Goal: Book appointment/travel/reservation

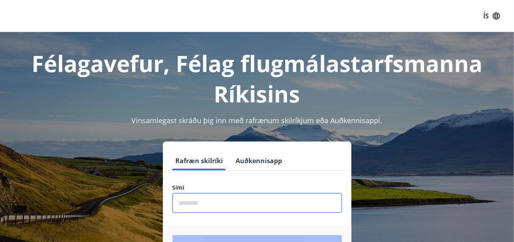
click at [215, 204] on input "phone" at bounding box center [257, 203] width 169 height 20
type input "********"
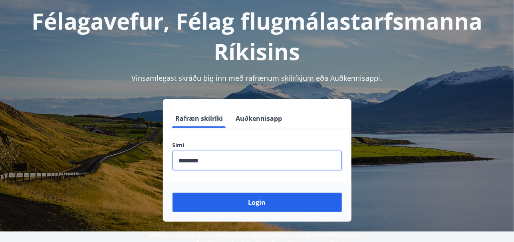
scroll to position [98, 0]
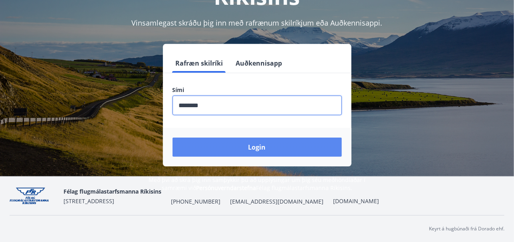
click at [261, 149] on button "Login" at bounding box center [257, 146] width 169 height 19
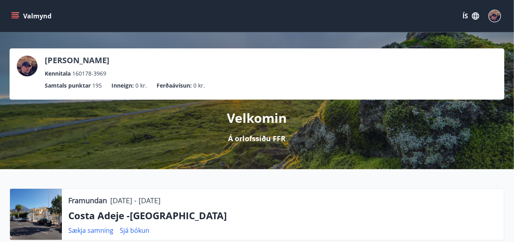
click at [17, 16] on icon "menu" at bounding box center [16, 16] width 9 height 1
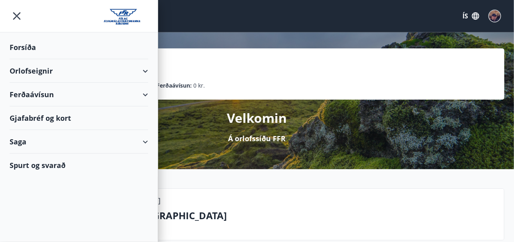
click at [40, 73] on div "Orlofseignir" at bounding box center [79, 71] width 139 height 24
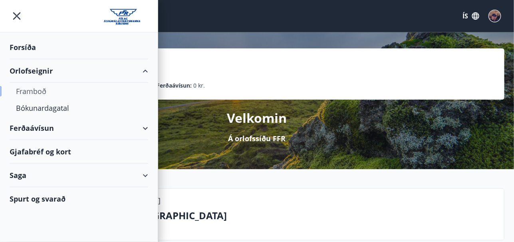
click at [38, 91] on div "Framboð" at bounding box center [79, 91] width 126 height 17
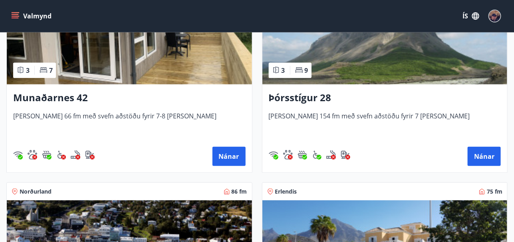
scroll to position [423, 0]
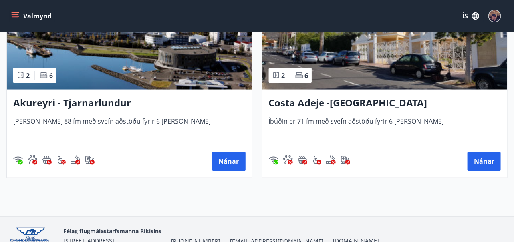
click at [408, 145] on div "Costa Adeje -[GEOGRAPHIC_DATA] Íbúðin er 71 fm með svefn aðstöðu fyrir 6 [PERSO…" at bounding box center [385, 134] width 245 height 88
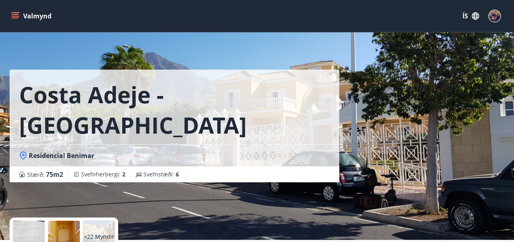
scroll to position [211, 0]
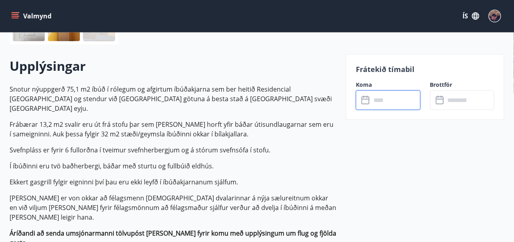
click at [382, 103] on input "text" at bounding box center [396, 100] width 50 height 20
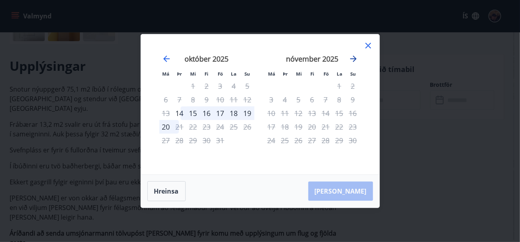
click at [354, 59] on icon "Move forward to switch to the next month." at bounding box center [353, 59] width 6 height 6
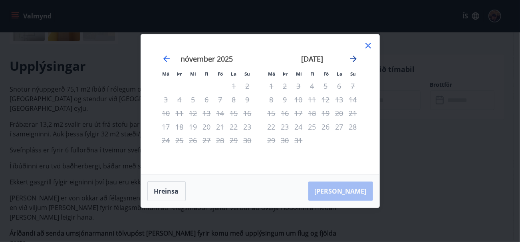
click at [354, 59] on icon "Move forward to switch to the next month." at bounding box center [353, 59] width 6 height 6
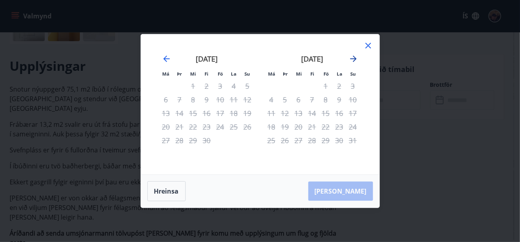
click at [354, 59] on icon "Move forward to switch to the next month." at bounding box center [353, 59] width 6 height 6
click at [368, 44] on icon at bounding box center [369, 46] width 10 height 10
